Goal: Book appointment/travel/reservation

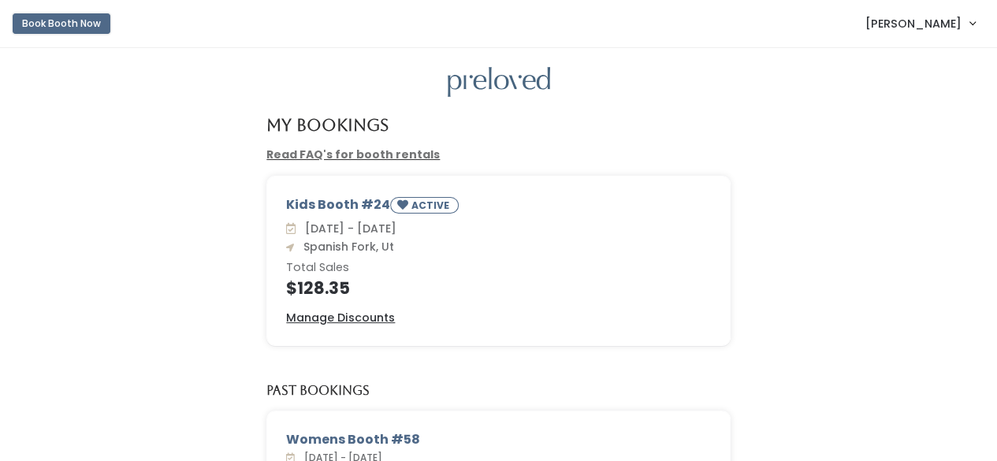
click at [56, 27] on button "Book Booth Now" at bounding box center [62, 23] width 98 height 20
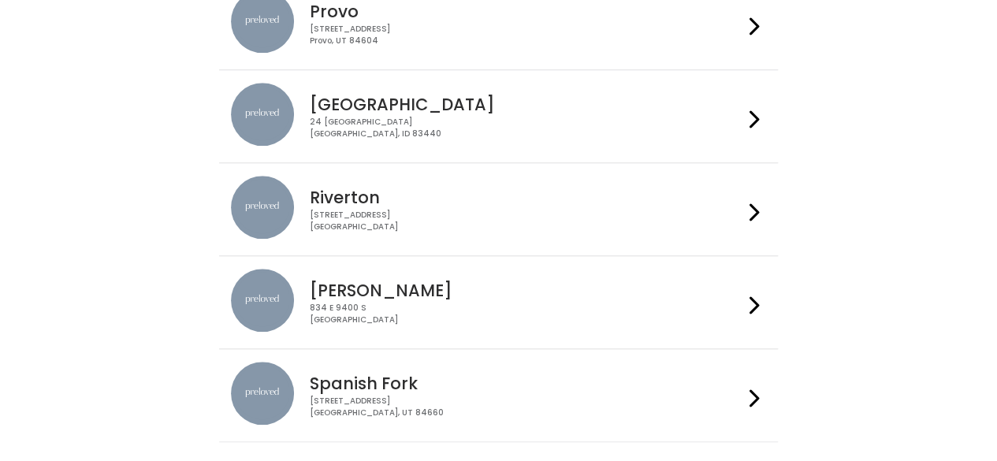
scroll to position [636, 0]
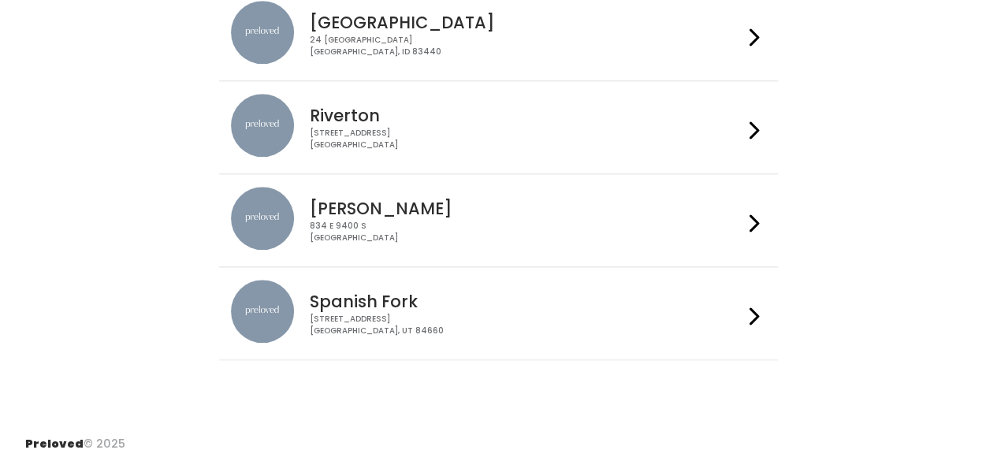
click at [378, 292] on h4 "Spanish Fork" at bounding box center [526, 301] width 433 height 18
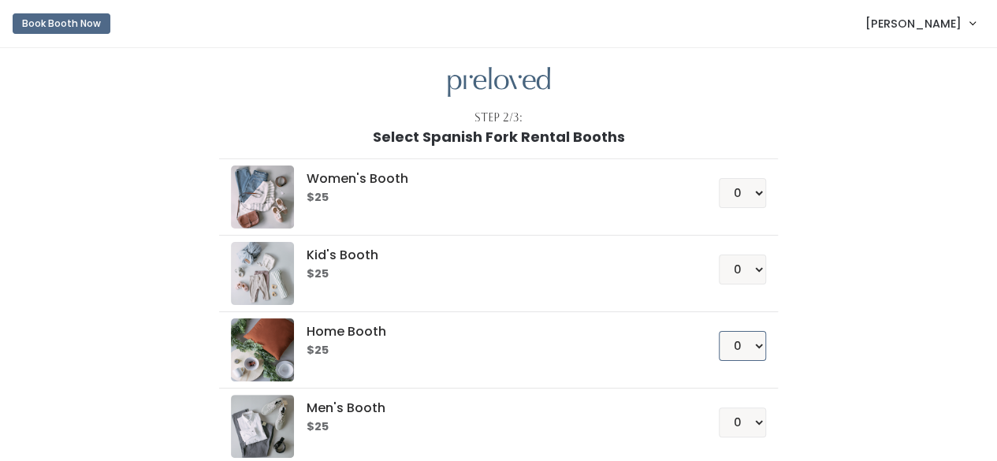
click at [752, 352] on select "0 1 2 3 4" at bounding box center [742, 346] width 47 height 30
select select "1"
click at [720, 331] on select "0 1 2 3 4" at bounding box center [742, 346] width 47 height 30
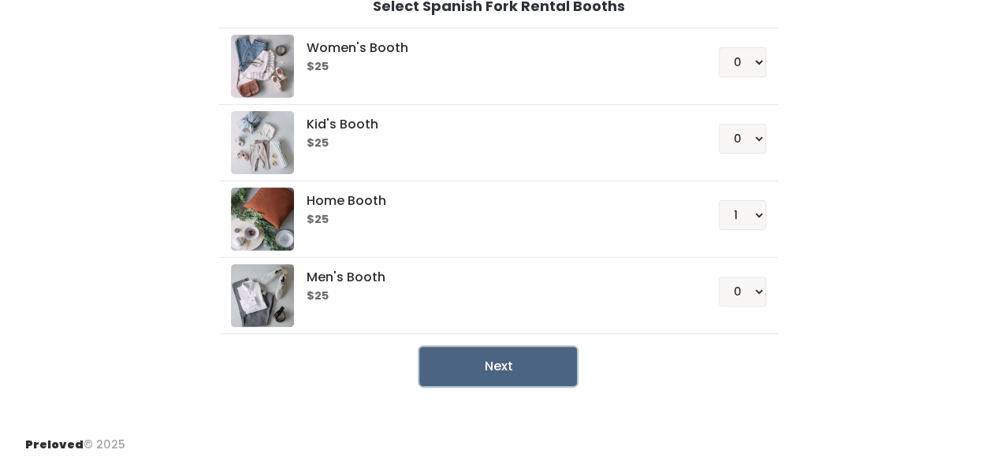
click at [502, 348] on button "Next" at bounding box center [498, 366] width 158 height 39
